Goal: Navigation & Orientation: Find specific page/section

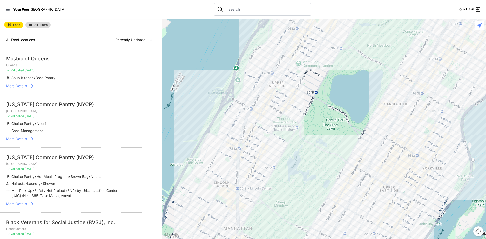
click at [40, 24] on span "All Filters" at bounding box center [40, 24] width 13 height 3
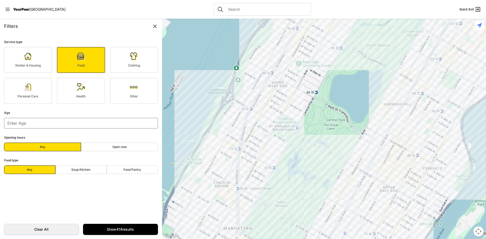
scroll to position [76, 0]
click at [155, 24] on icon at bounding box center [155, 26] width 6 height 6
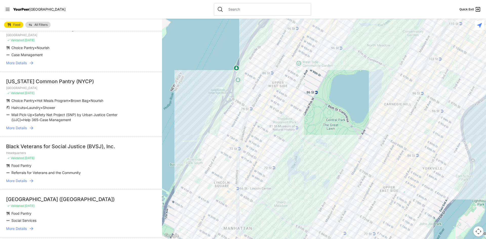
click at [4, 7] on nav "YourPeer [GEOGRAPHIC_DATA] Quick Exit" at bounding box center [243, 9] width 486 height 19
click at [39, 23] on link "All Filters" at bounding box center [37, 25] width 25 height 6
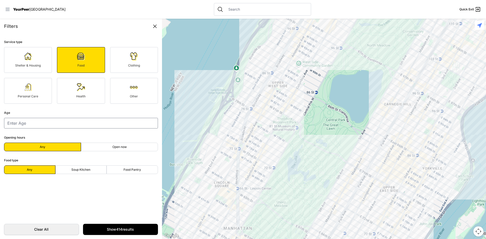
click at [6, 9] on icon at bounding box center [7, 9] width 5 height 5
